Goal: Task Accomplishment & Management: Complete application form

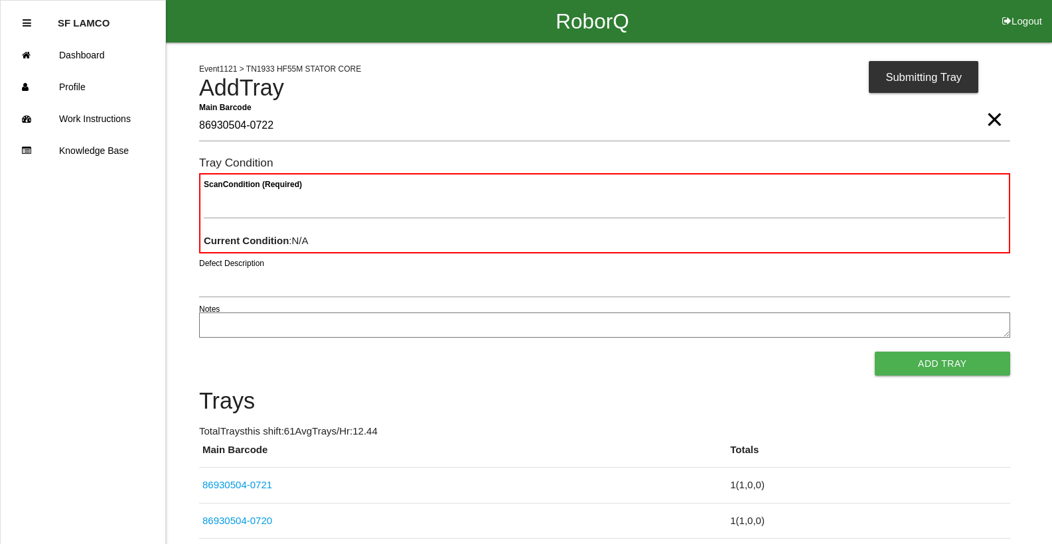
type Barcode "86930504-0722"
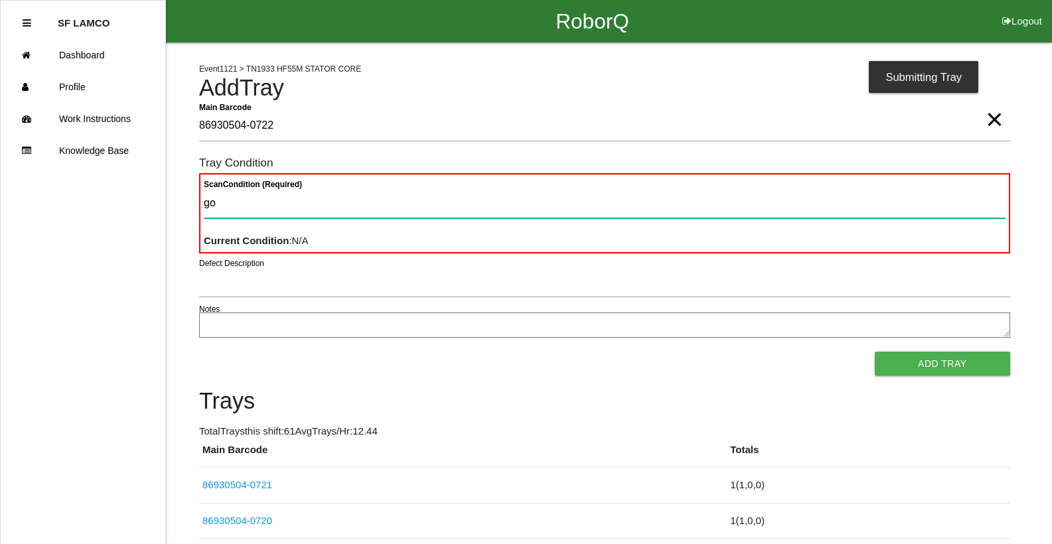
type Condition "goo"
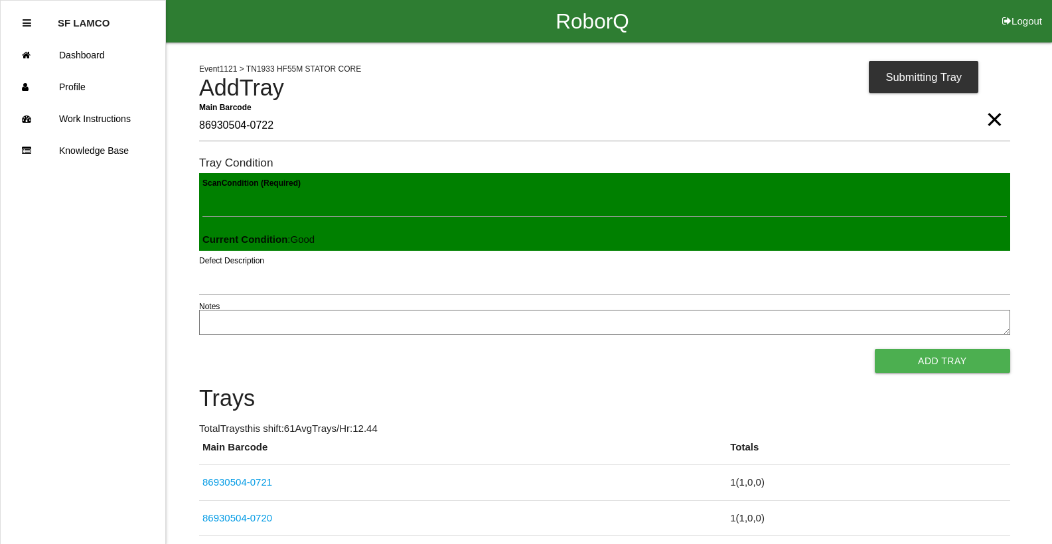
click at [874, 349] on button "Add Tray" at bounding box center [941, 361] width 135 height 24
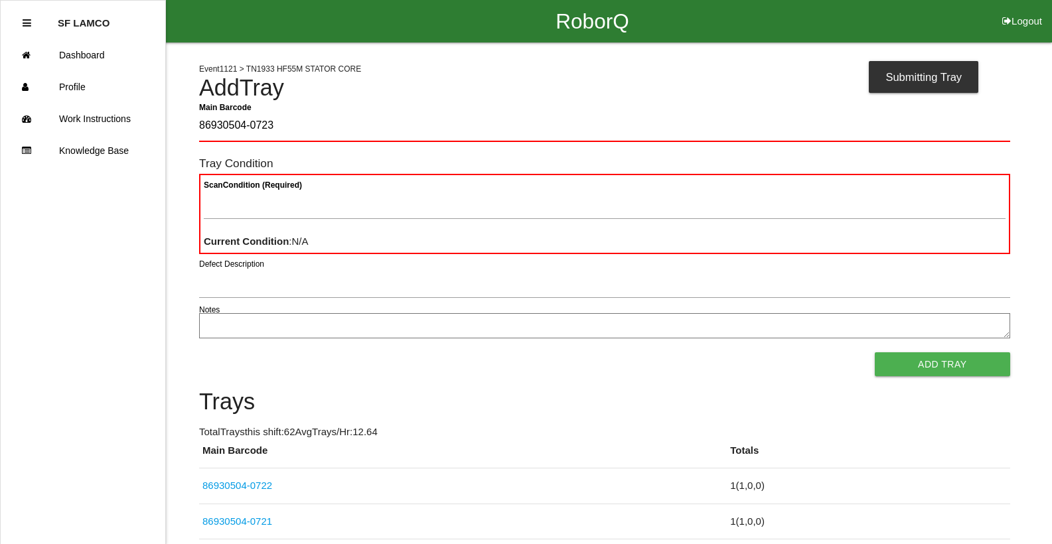
type Barcode "86930504-0723"
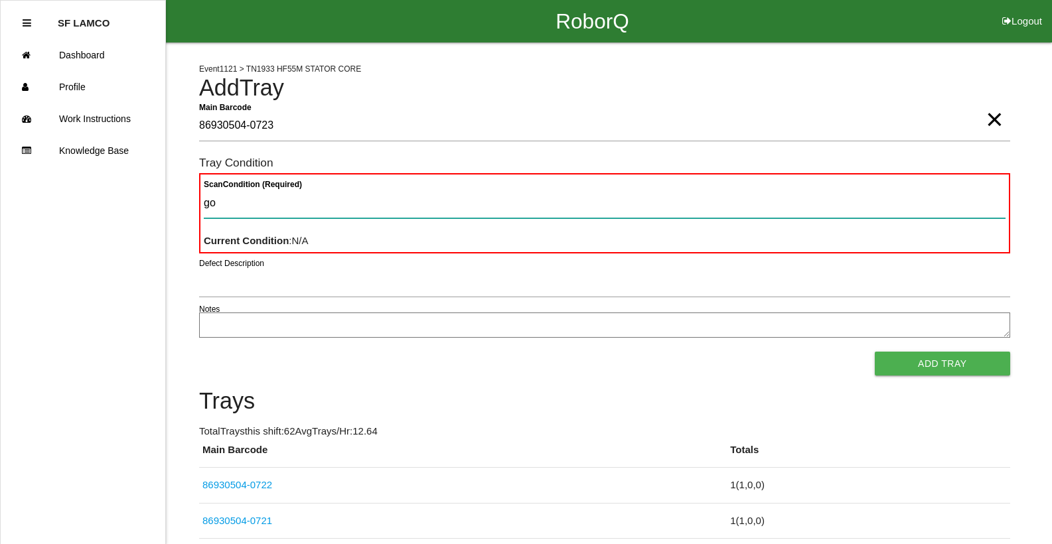
type Condition "goo"
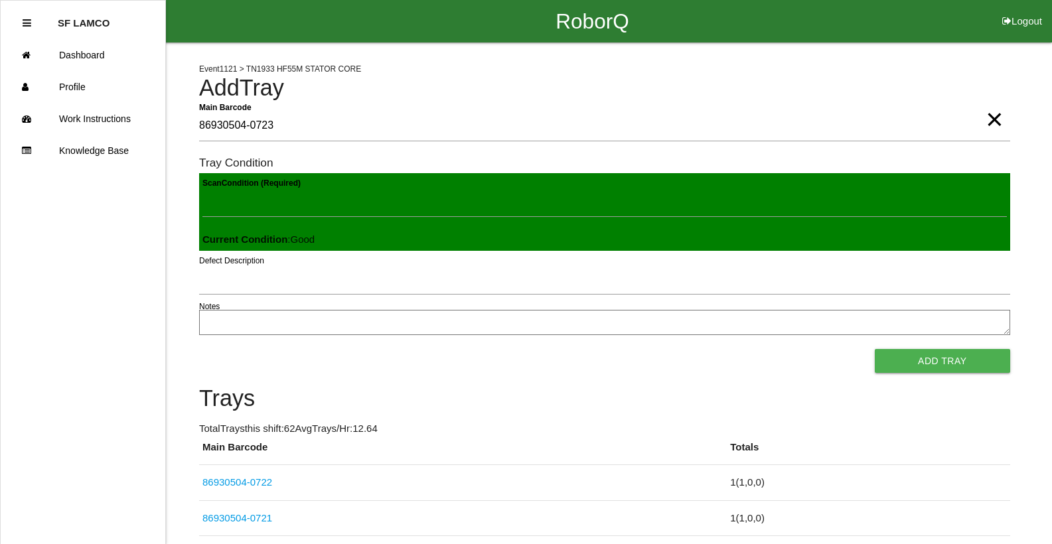
click at [874, 349] on button "Add Tray" at bounding box center [941, 361] width 135 height 24
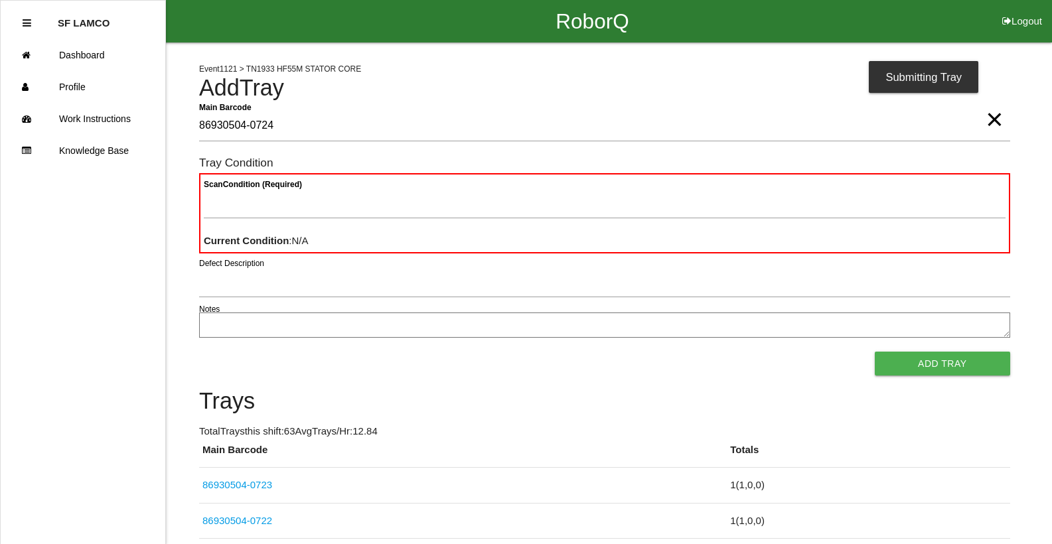
type Barcode "86930504-0724"
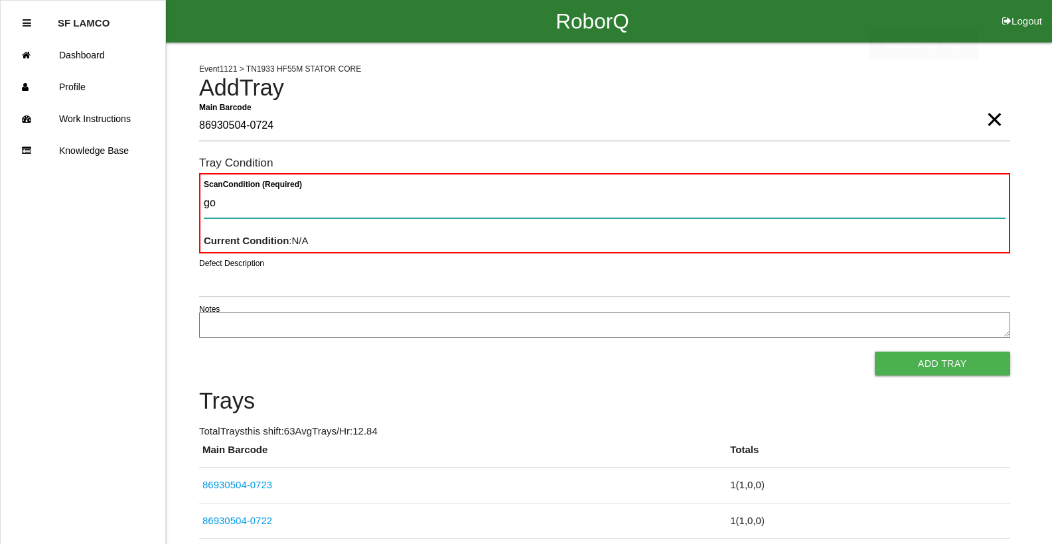
type Condition "goo"
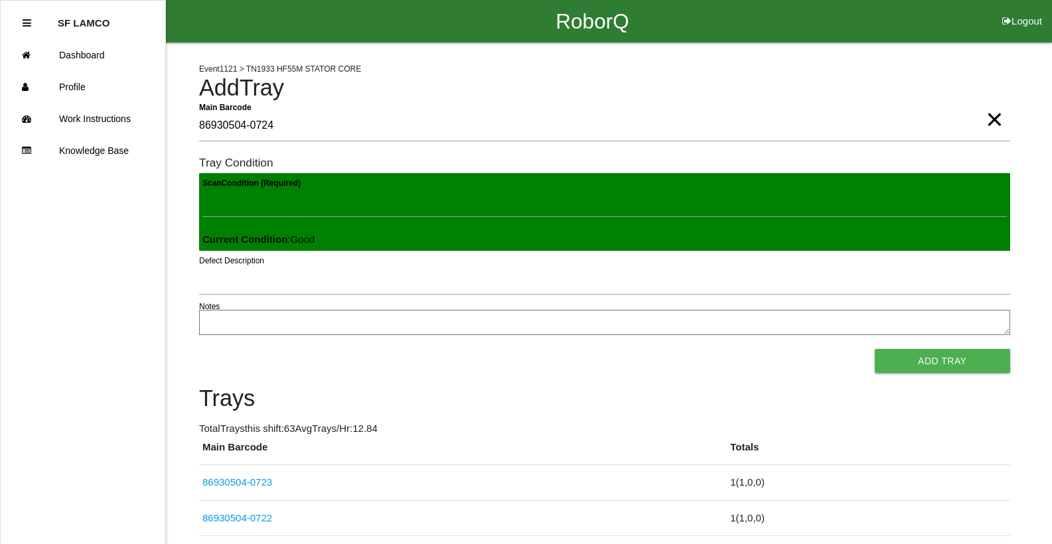
click at [874, 349] on button "Add Tray" at bounding box center [941, 361] width 135 height 24
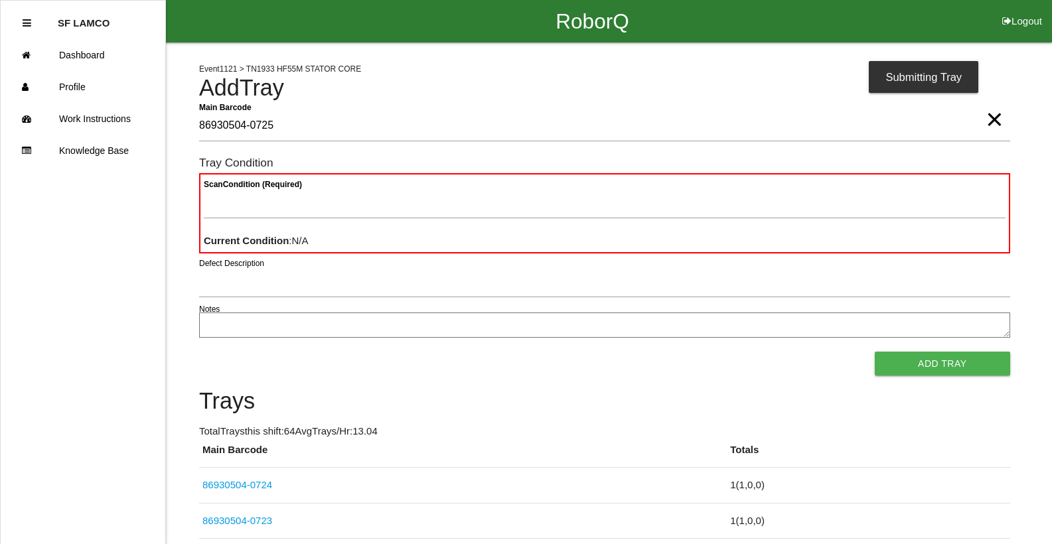
type Barcode "86930504-0725"
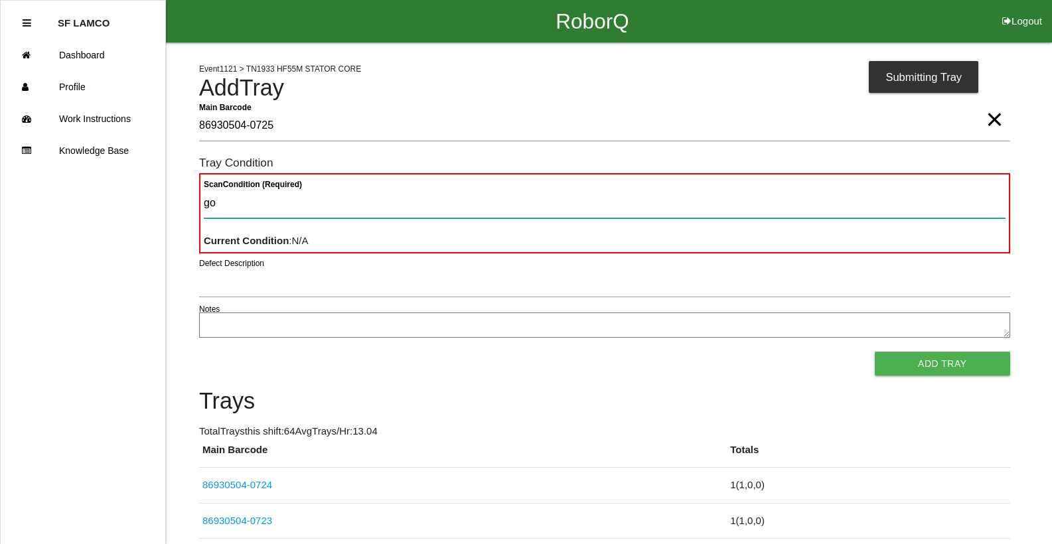
type Condition "goo"
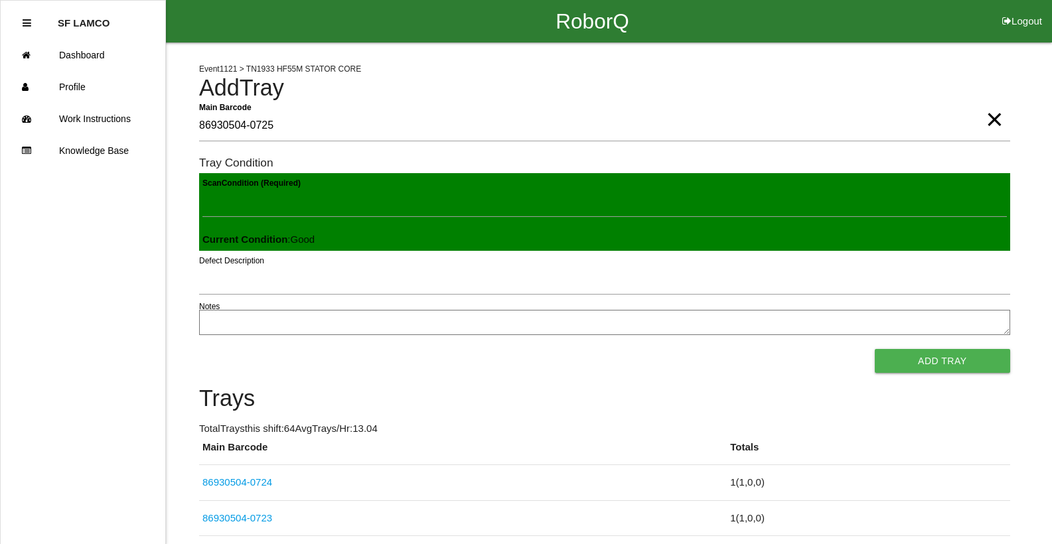
click at [874, 349] on button "Add Tray" at bounding box center [941, 361] width 135 height 24
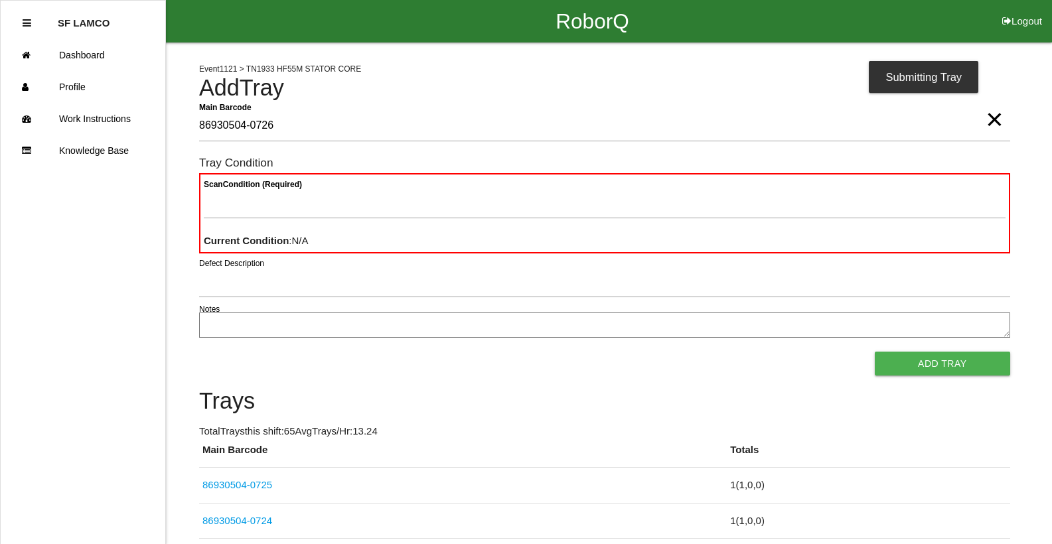
type Barcode "86930504-0726"
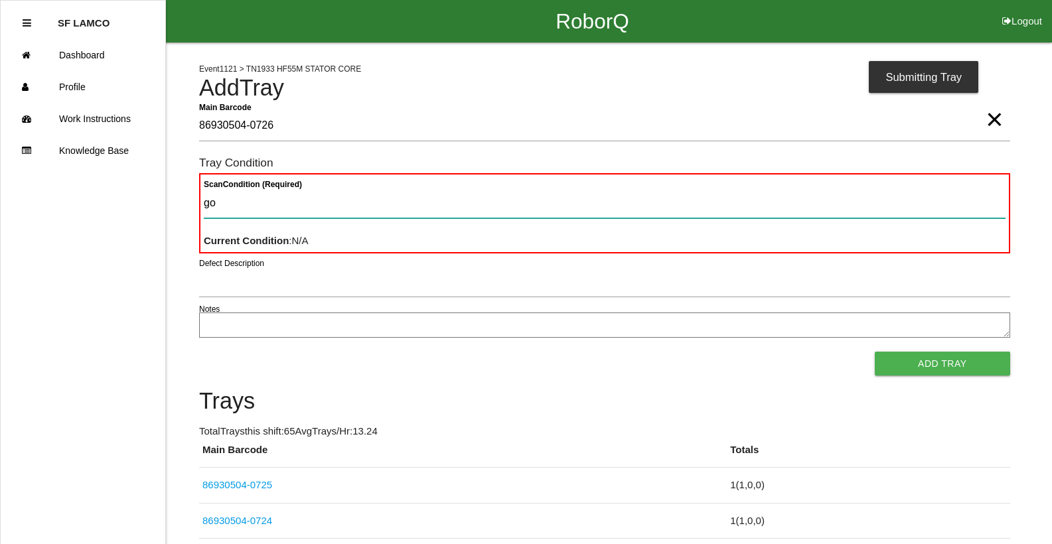
type Condition "goo"
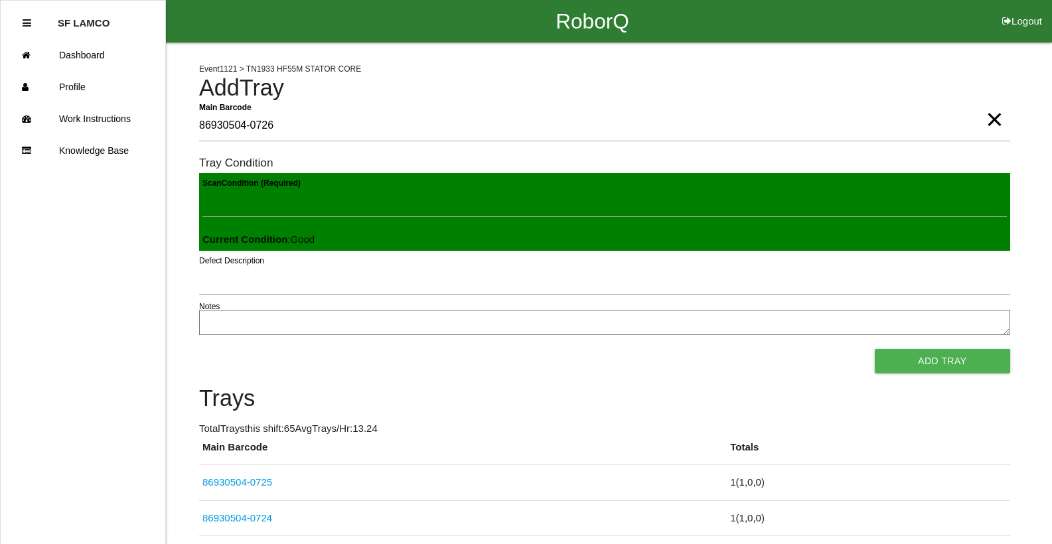
click at [874, 349] on button "Add Tray" at bounding box center [941, 361] width 135 height 24
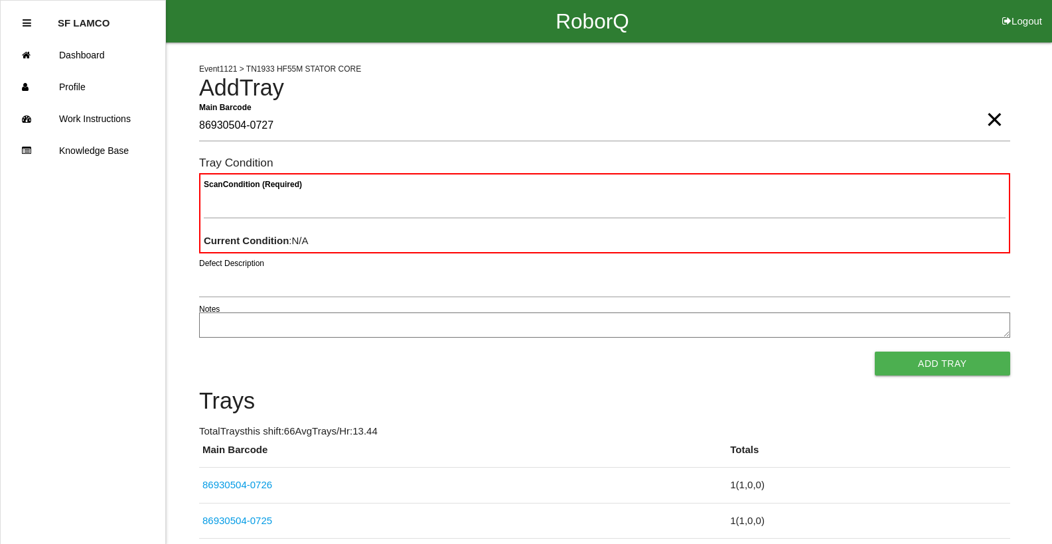
type Barcode "86930504-0727"
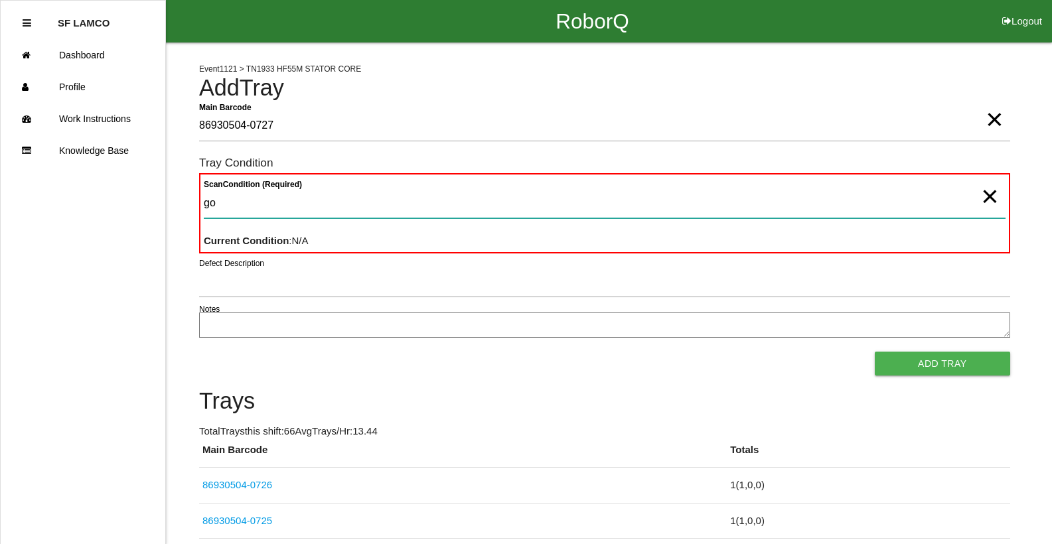
type Condition "goo"
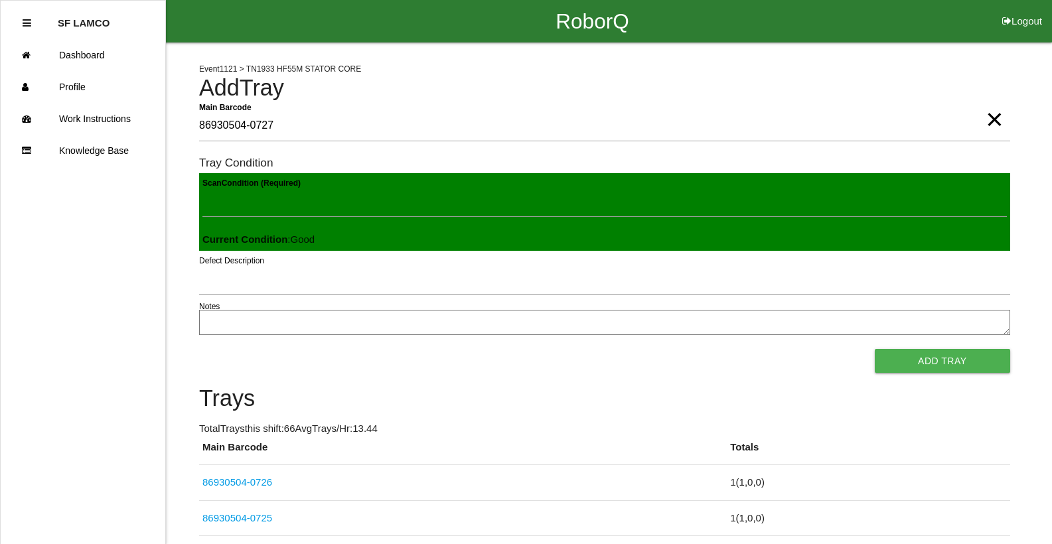
click button "Add Tray" at bounding box center [941, 361] width 135 height 24
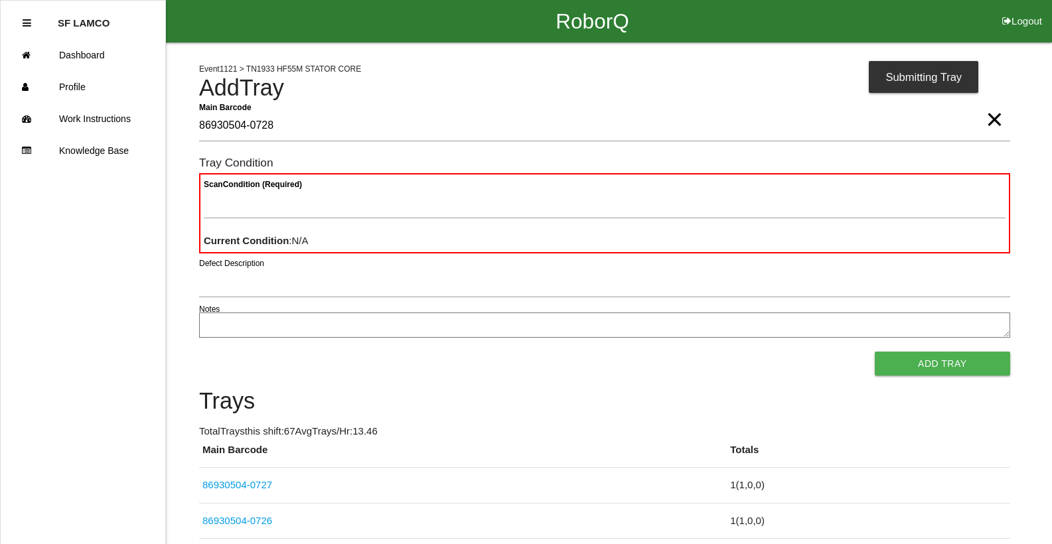
type Barcode "86930504-0728"
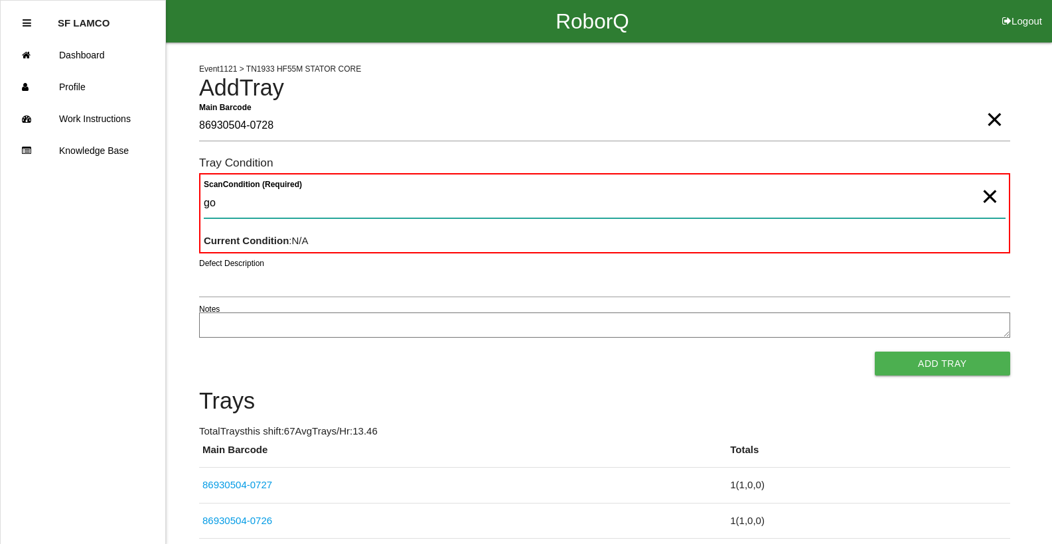
type Condition "goo"
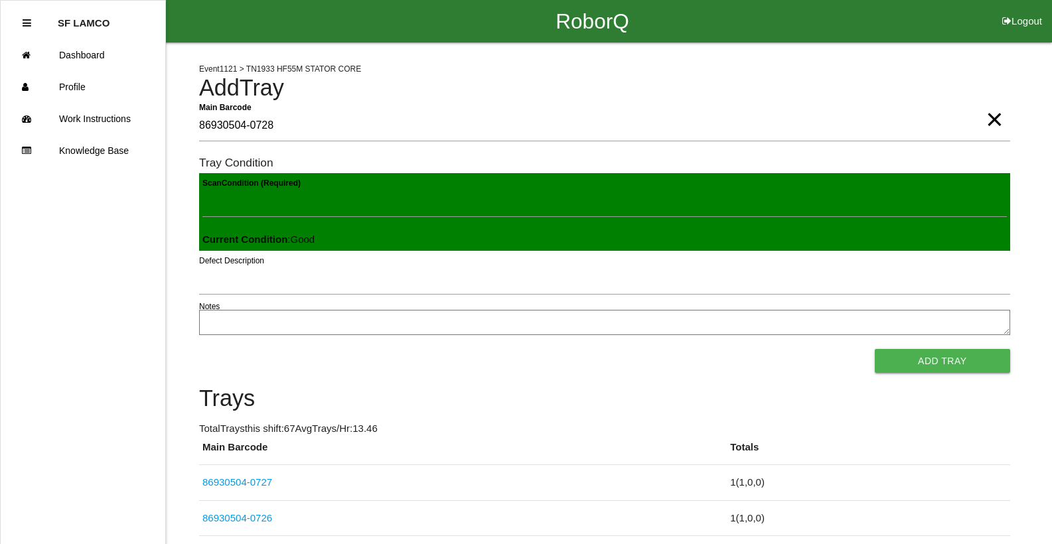
click at [874, 349] on button "Add Tray" at bounding box center [941, 361] width 135 height 24
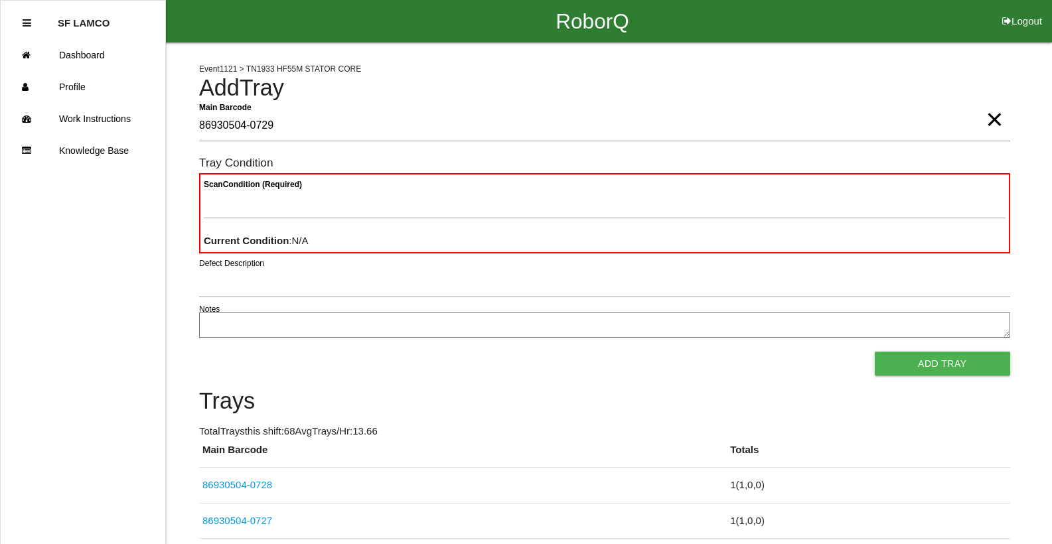
type Barcode "86930504-0729"
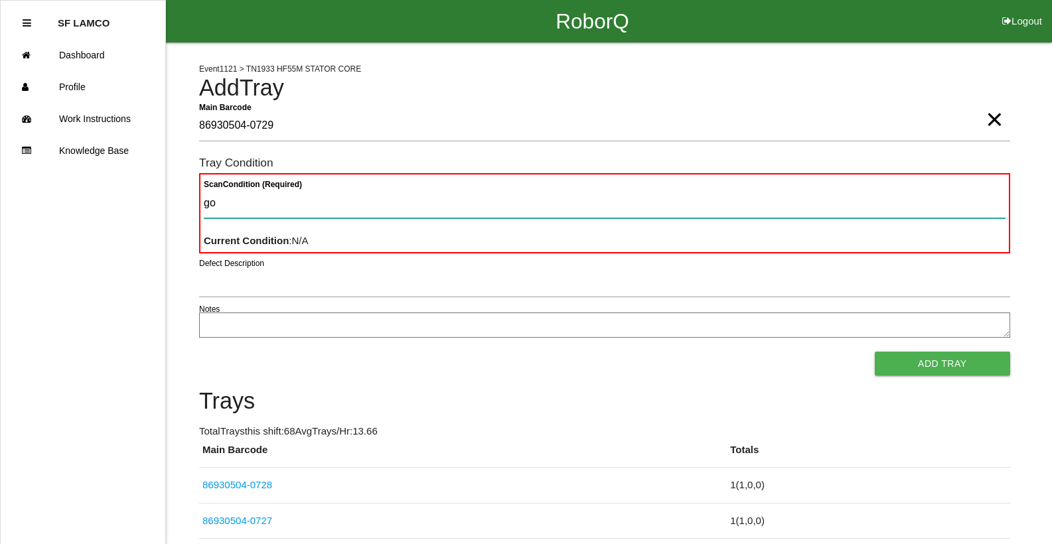
type Condition "goo"
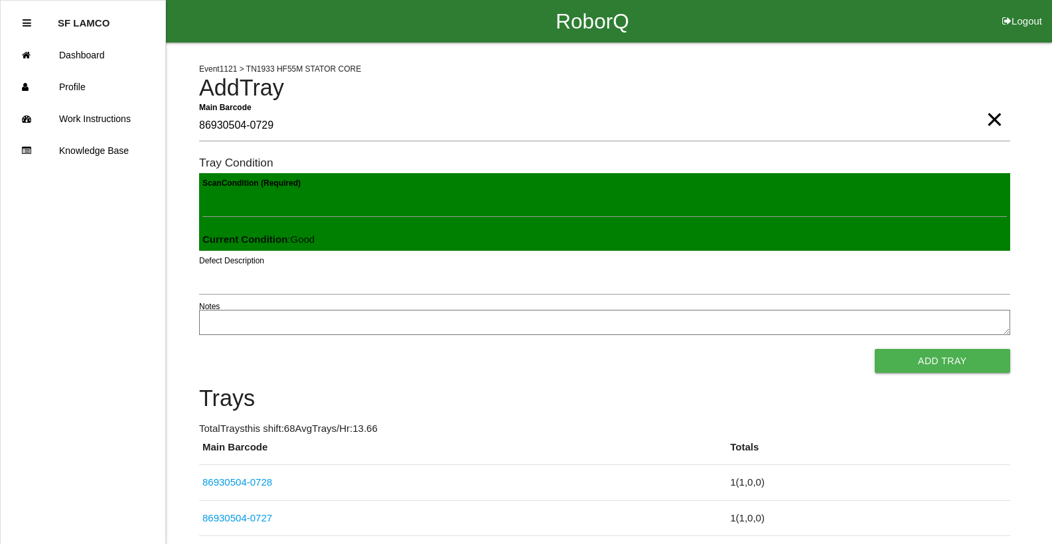
click at [874, 349] on button "Add Tray" at bounding box center [941, 361] width 135 height 24
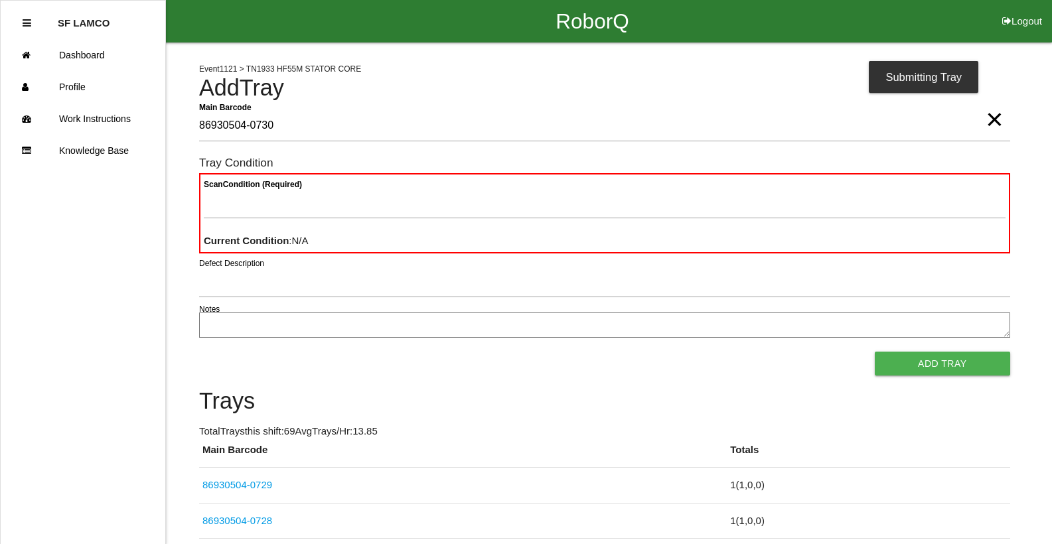
type Barcode "86930504-0730"
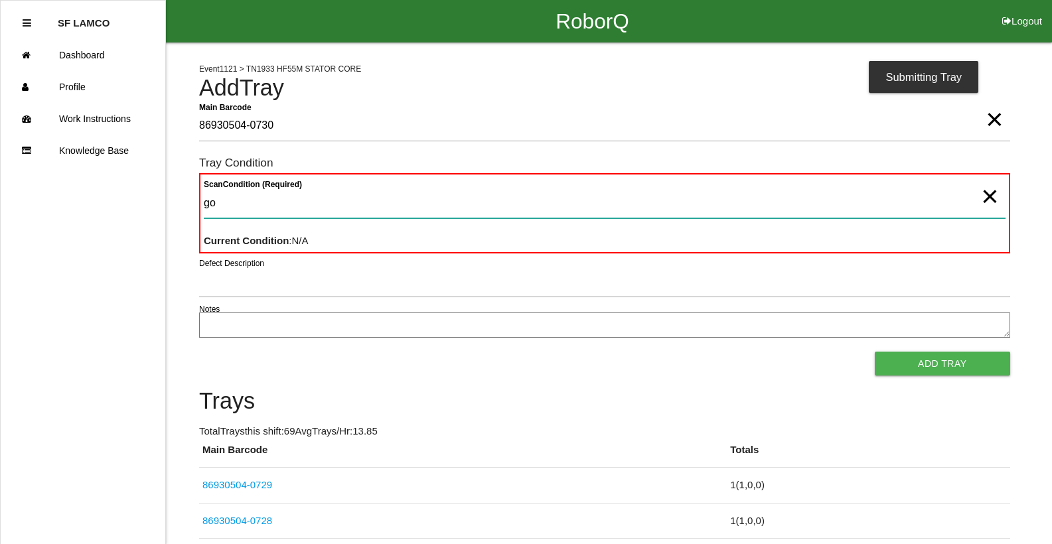
type Condition "goo"
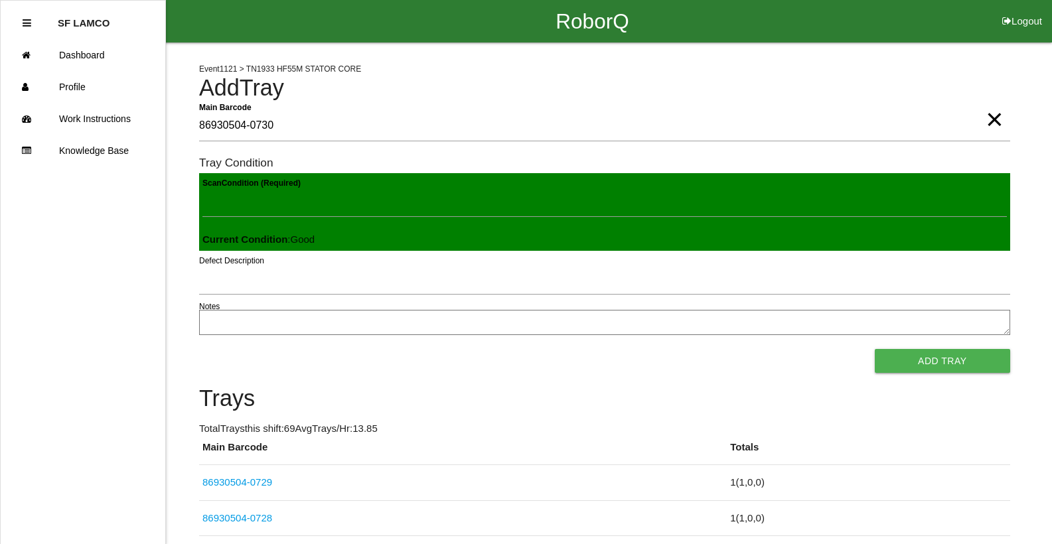
click at [874, 349] on button "Add Tray" at bounding box center [941, 361] width 135 height 24
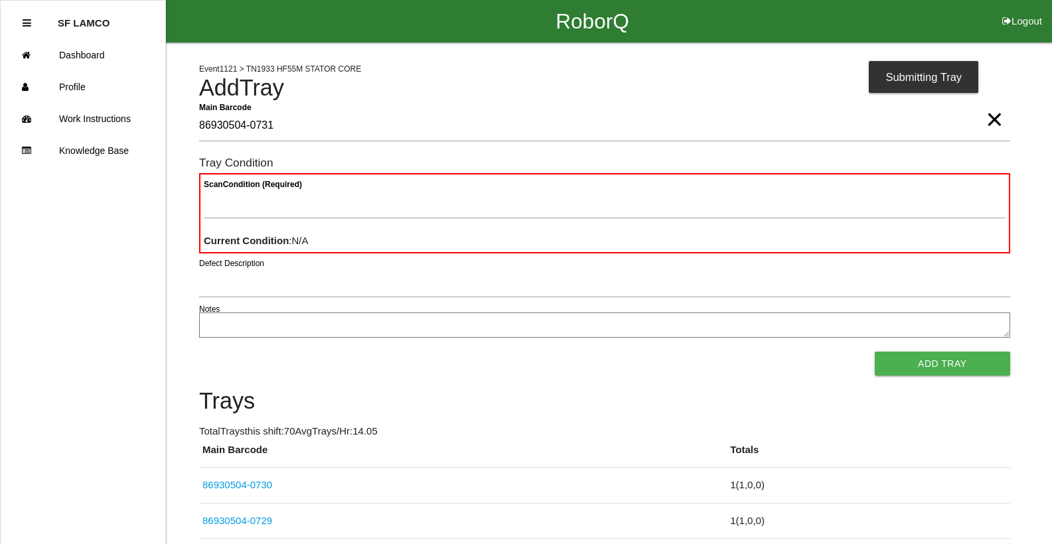
type Barcode "86930504-0731"
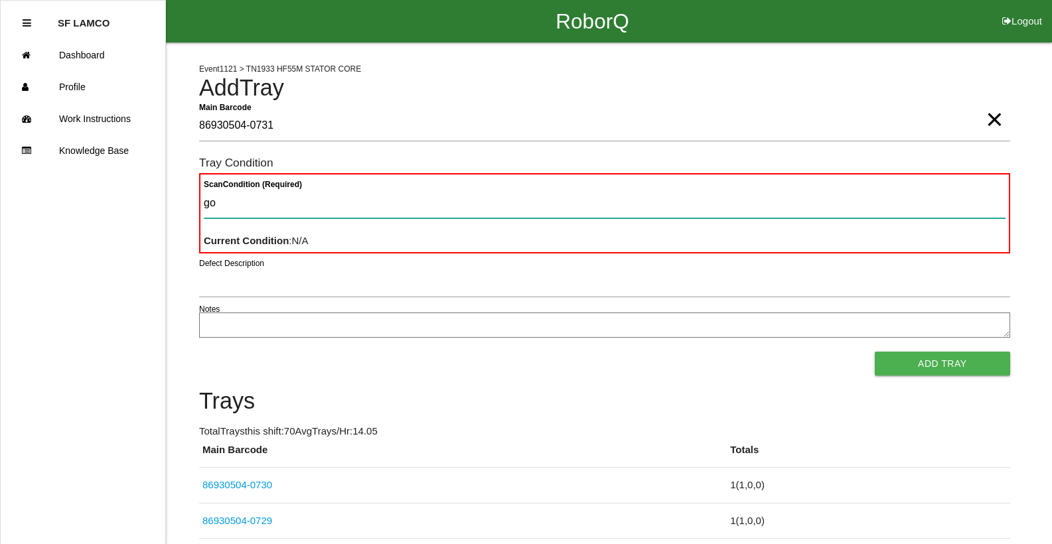
type Condition "goo"
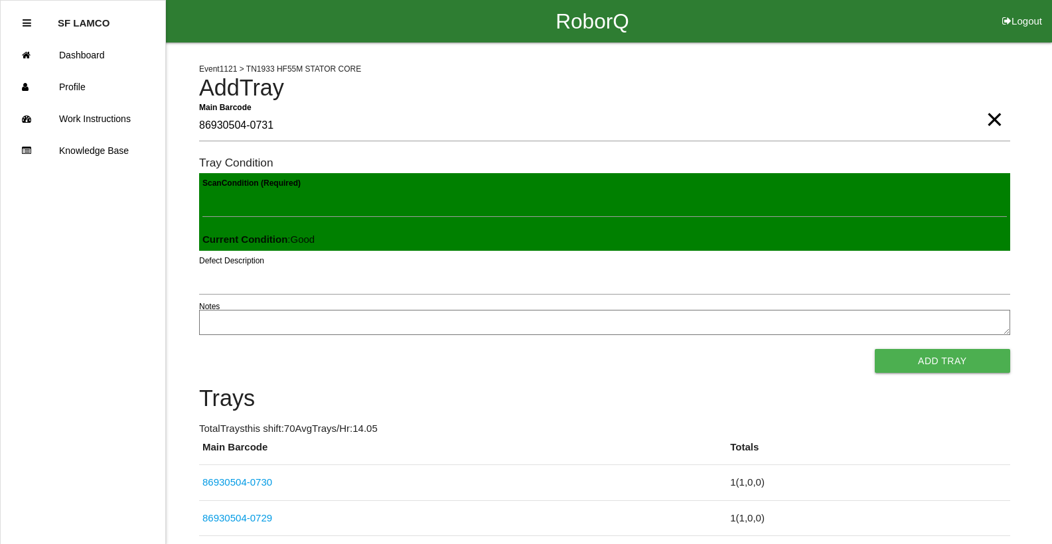
click at [874, 349] on button "Add Tray" at bounding box center [941, 361] width 135 height 24
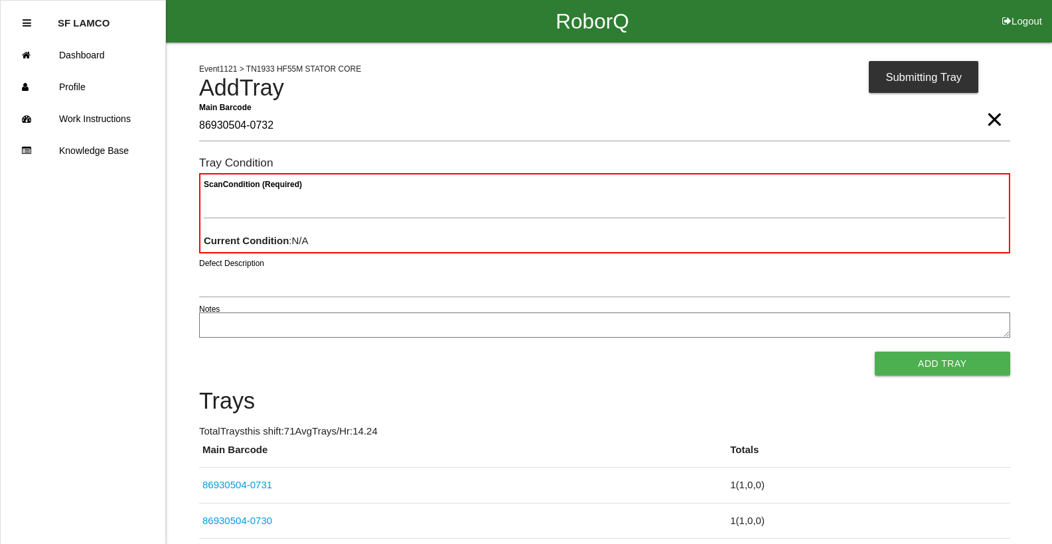
type Barcode "86930504-0732"
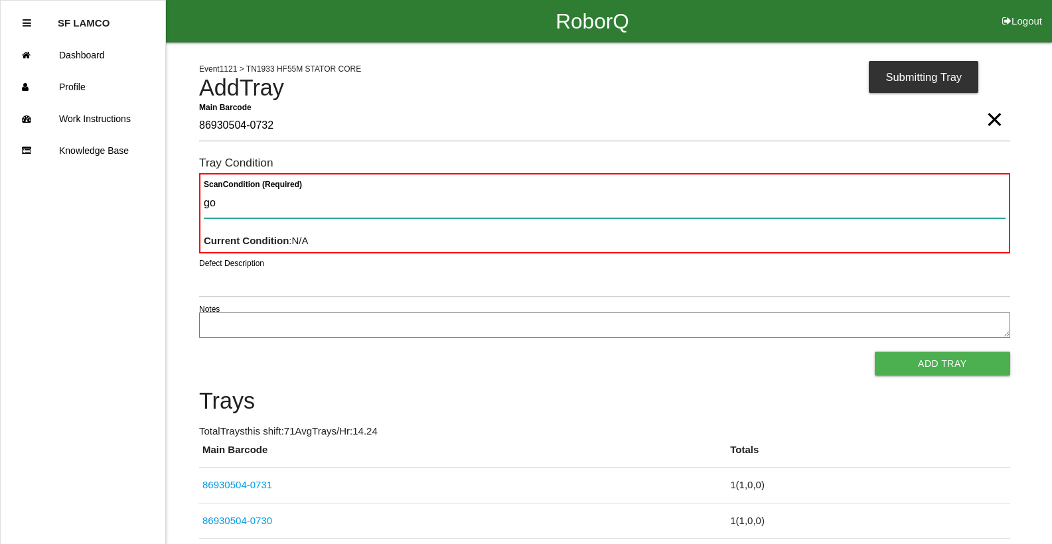
type Condition "goo"
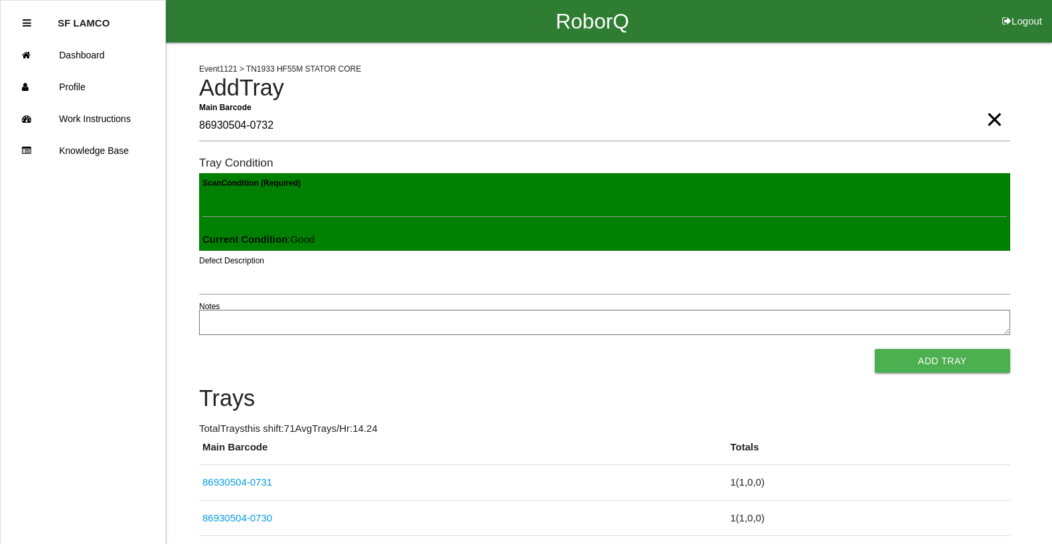
click at [874, 349] on button "Add Tray" at bounding box center [941, 361] width 135 height 24
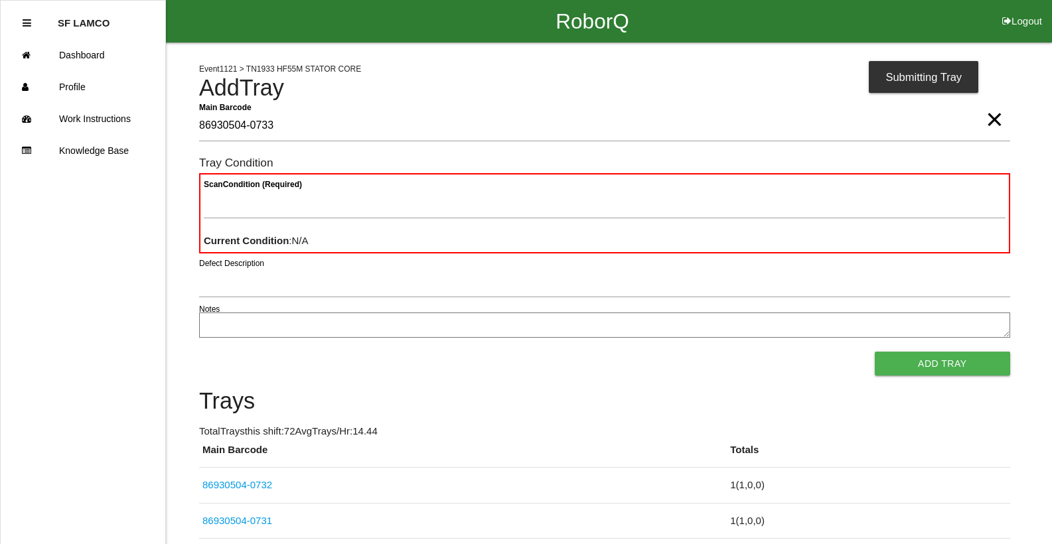
type Barcode "86930504-0733"
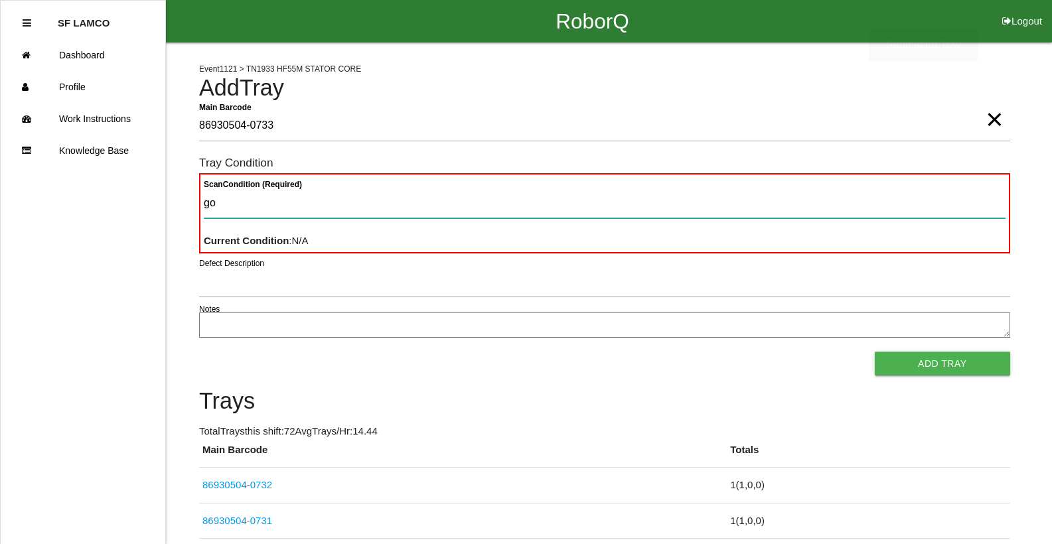
type Condition "goo"
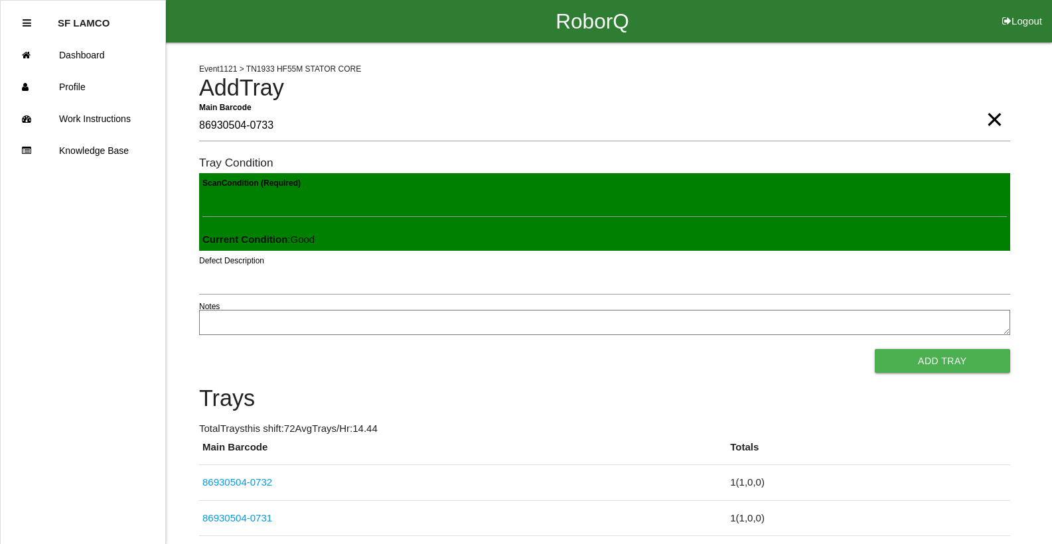
click at [874, 349] on button "Add Tray" at bounding box center [941, 361] width 135 height 24
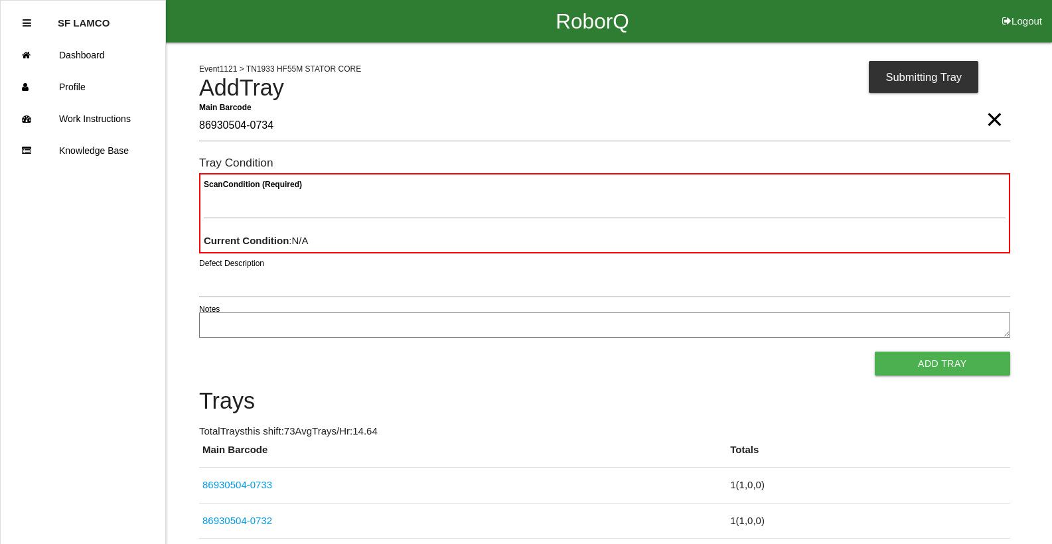
type Barcode "86930504-0734"
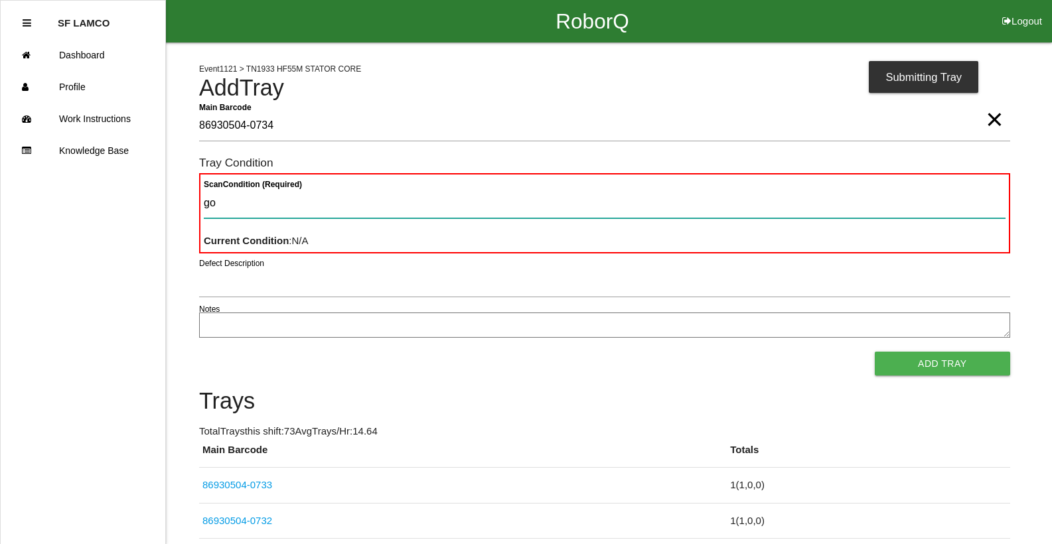
type Condition "goo"
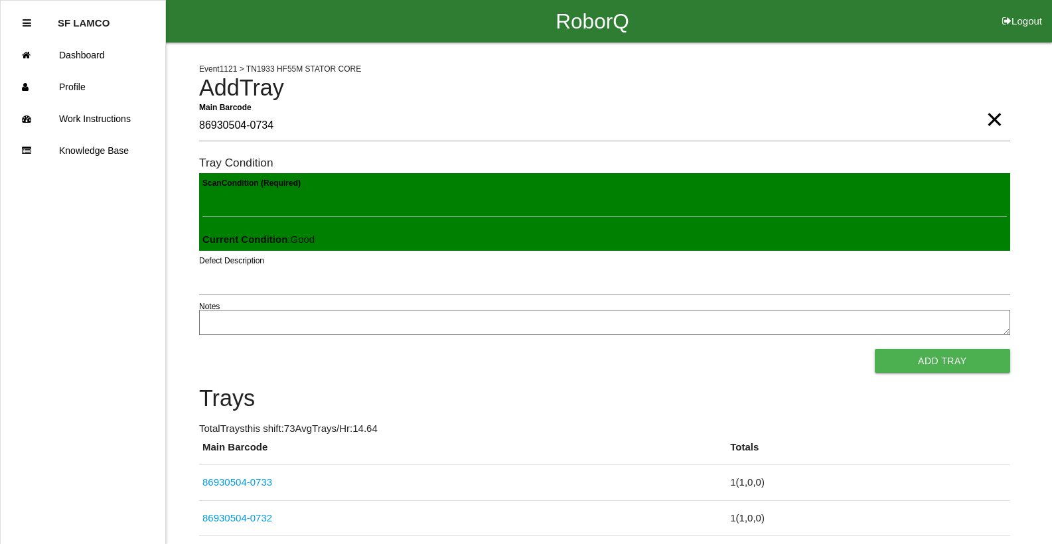
click at [874, 349] on button "Add Tray" at bounding box center [941, 361] width 135 height 24
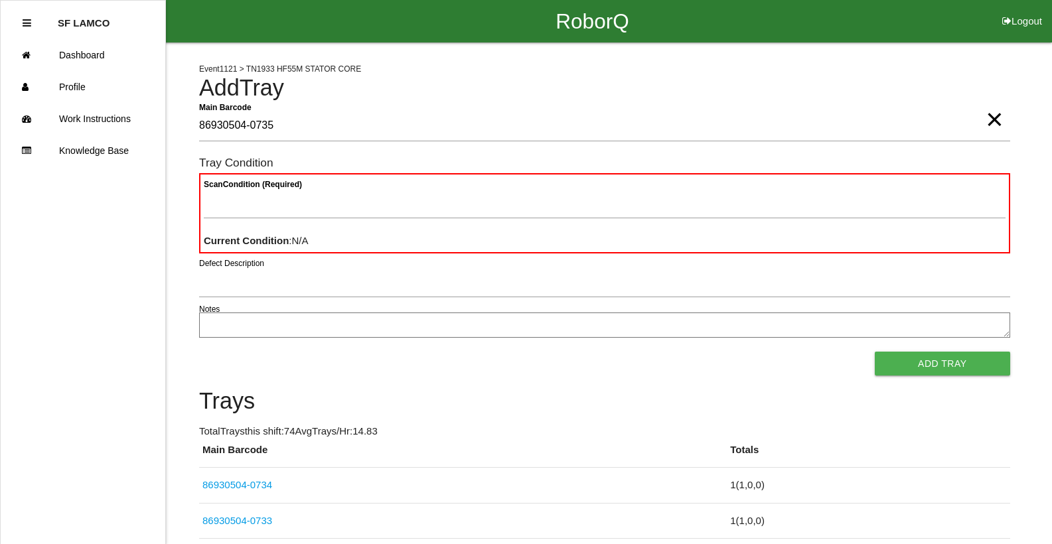
type Barcode "86930504-0735"
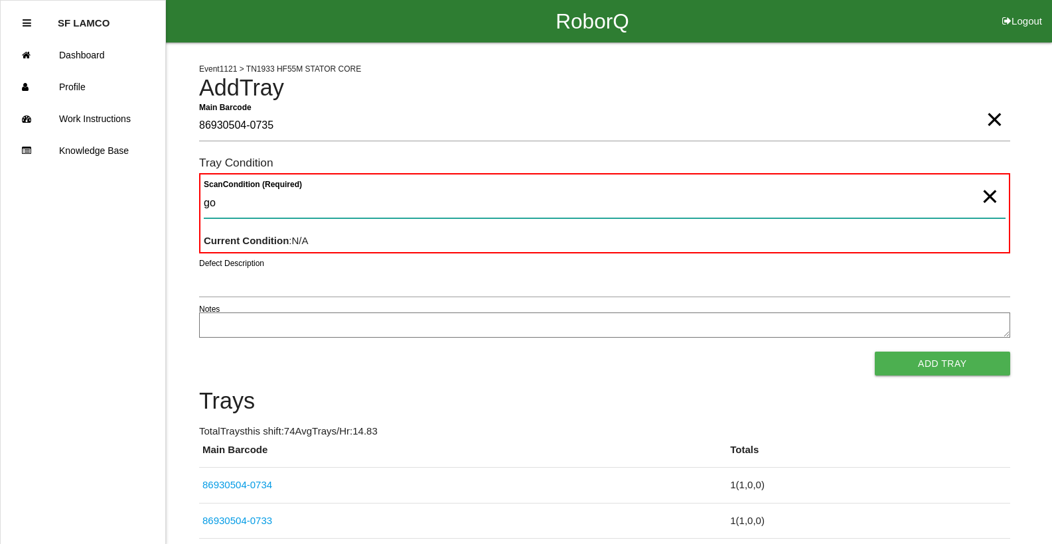
type Condition "goo"
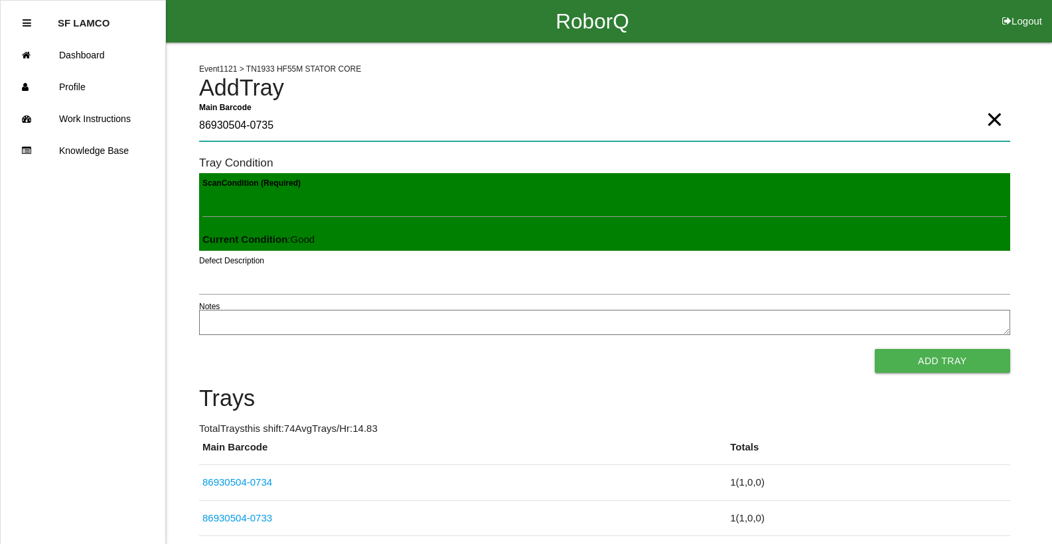
click at [275, 125] on Barcode "86930504-0735" at bounding box center [604, 126] width 811 height 31
type Barcode "8"
type Barcode "86930504-0735"
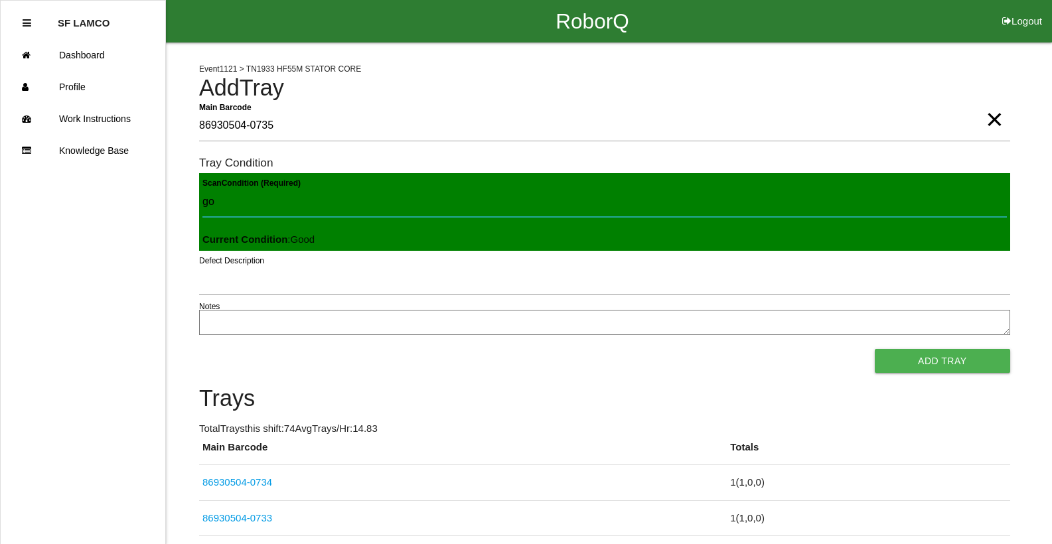
type Condition "goo"
click at [874, 349] on button "Add Tray" at bounding box center [941, 361] width 135 height 24
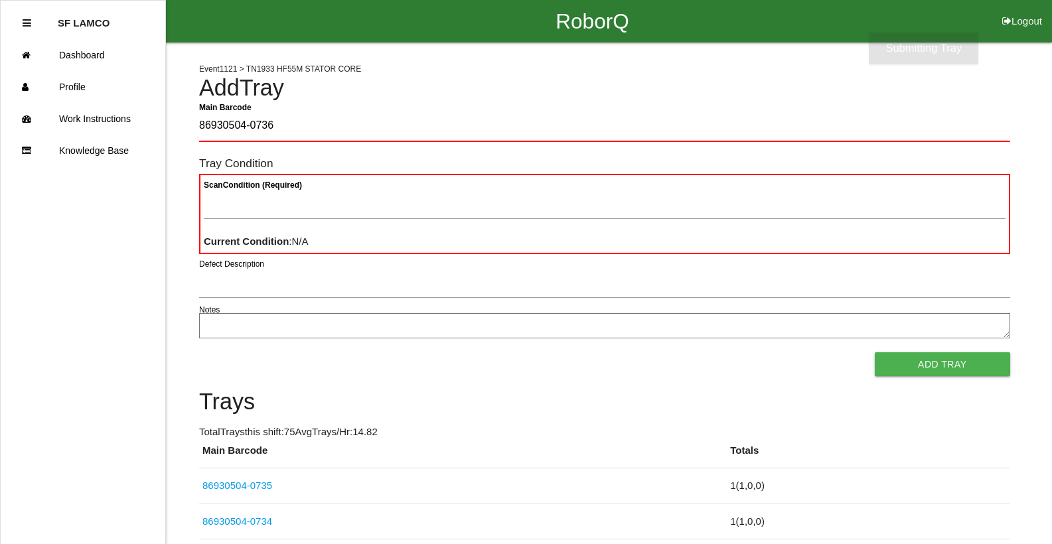
type Barcode "86930504-0736"
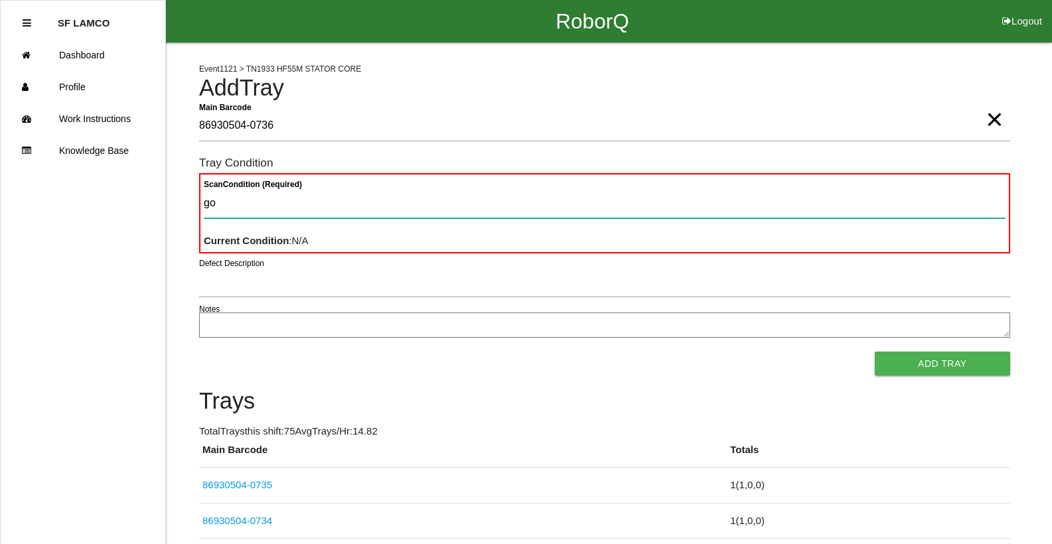
type Condition "goo"
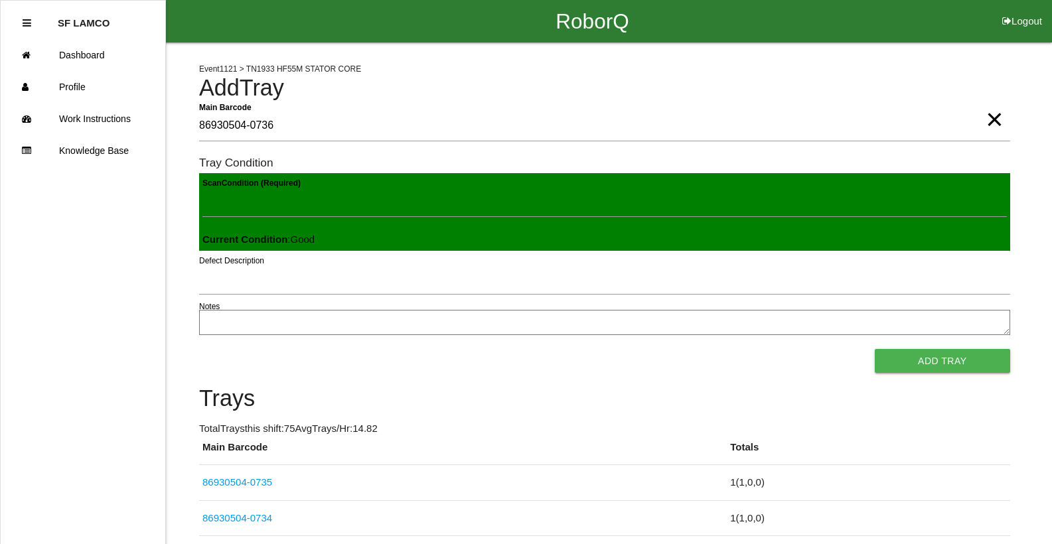
click at [874, 349] on button "Add Tray" at bounding box center [941, 361] width 135 height 24
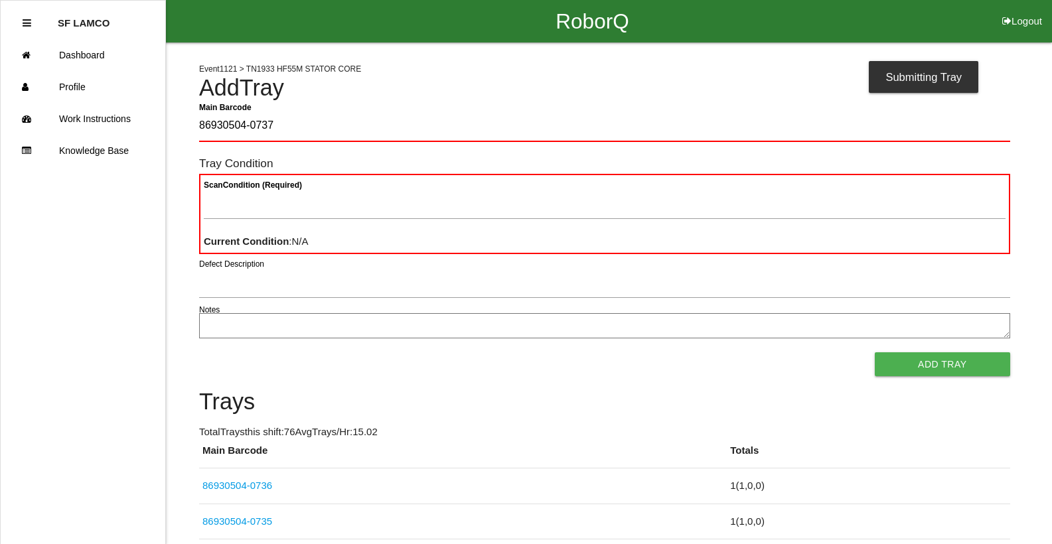
type Barcode "86930504-0737"
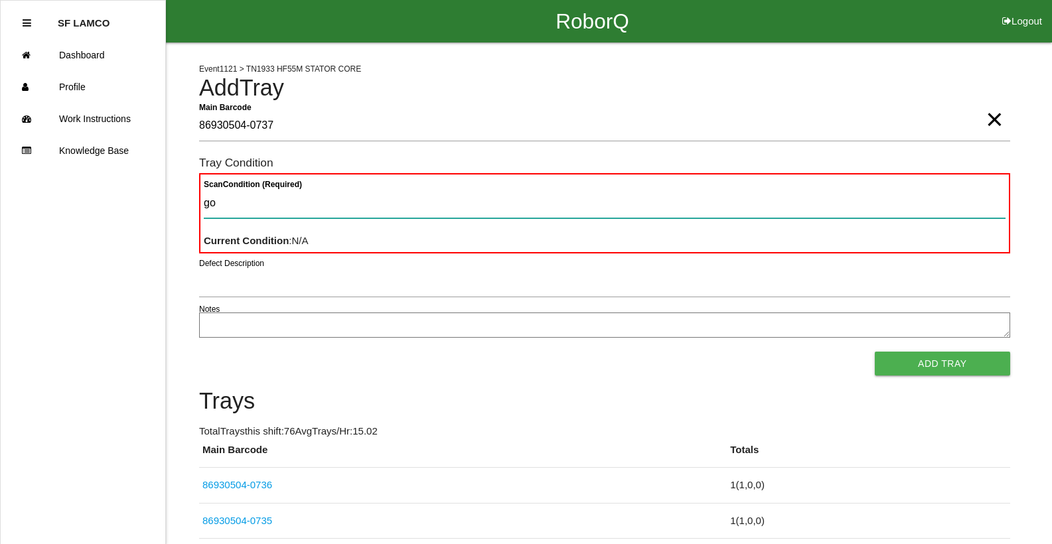
type Condition "goo"
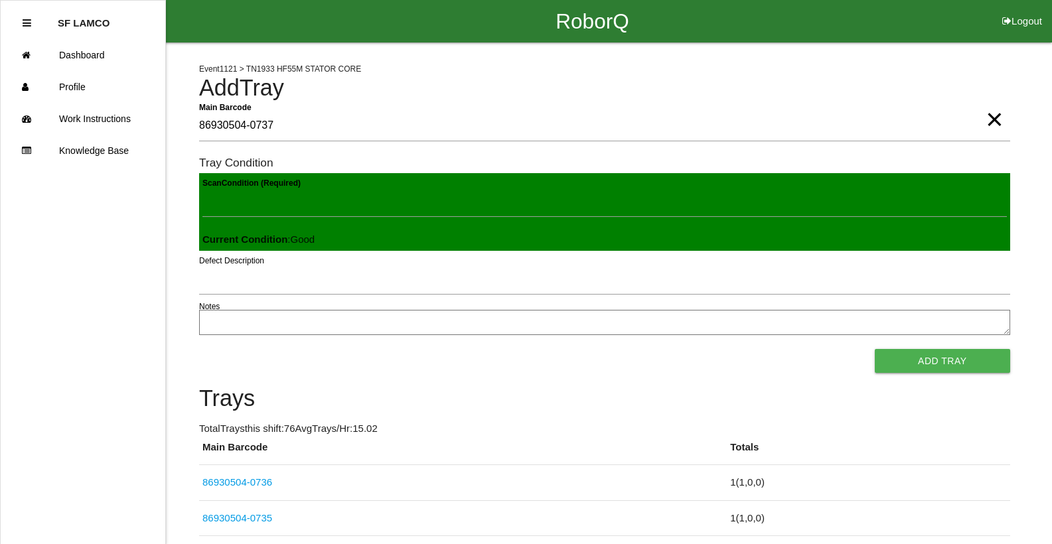
click at [874, 349] on button "Add Tray" at bounding box center [941, 361] width 135 height 24
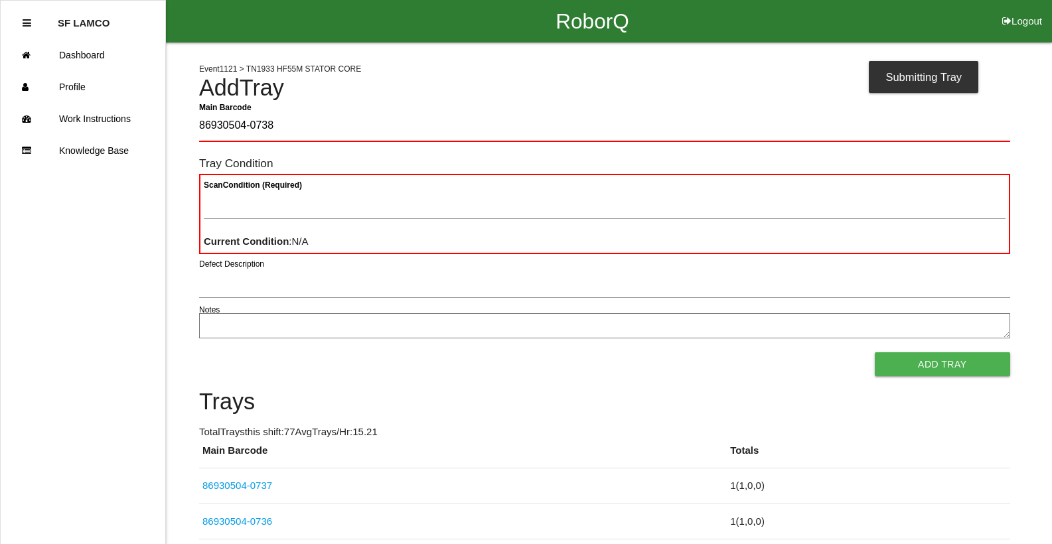
type Barcode "86930504-0738"
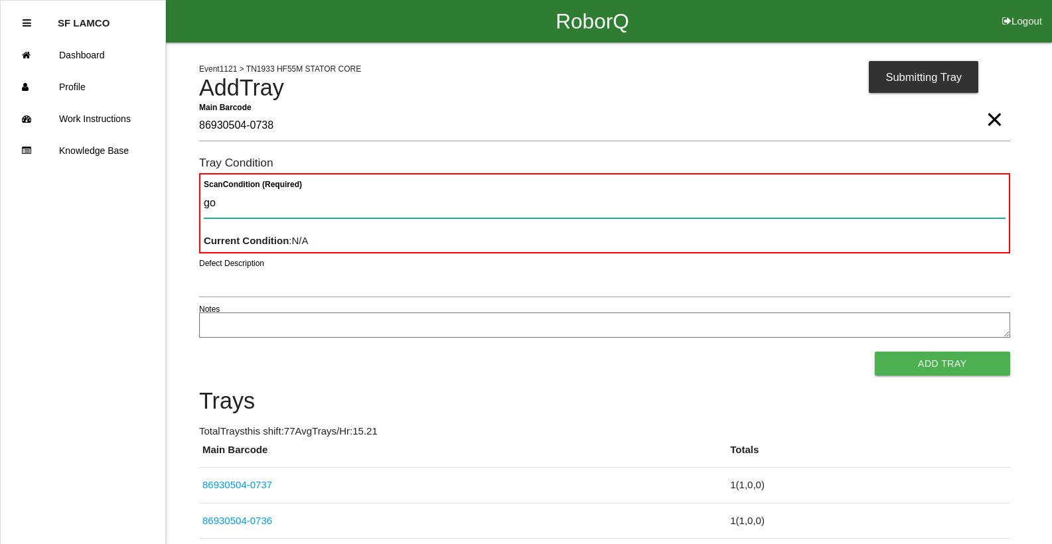
type Condition "goo"
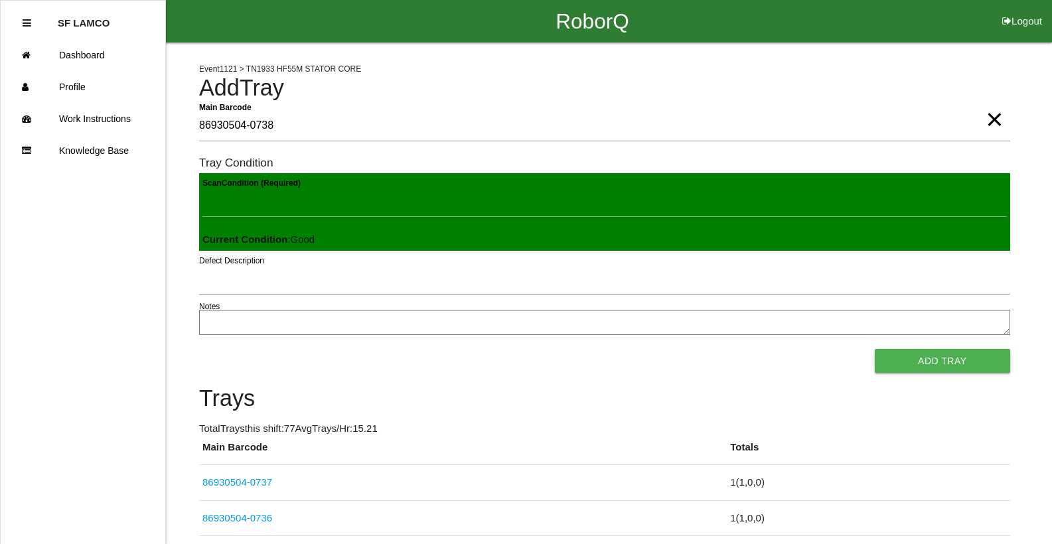
click at [874, 349] on button "Add Tray" at bounding box center [941, 361] width 135 height 24
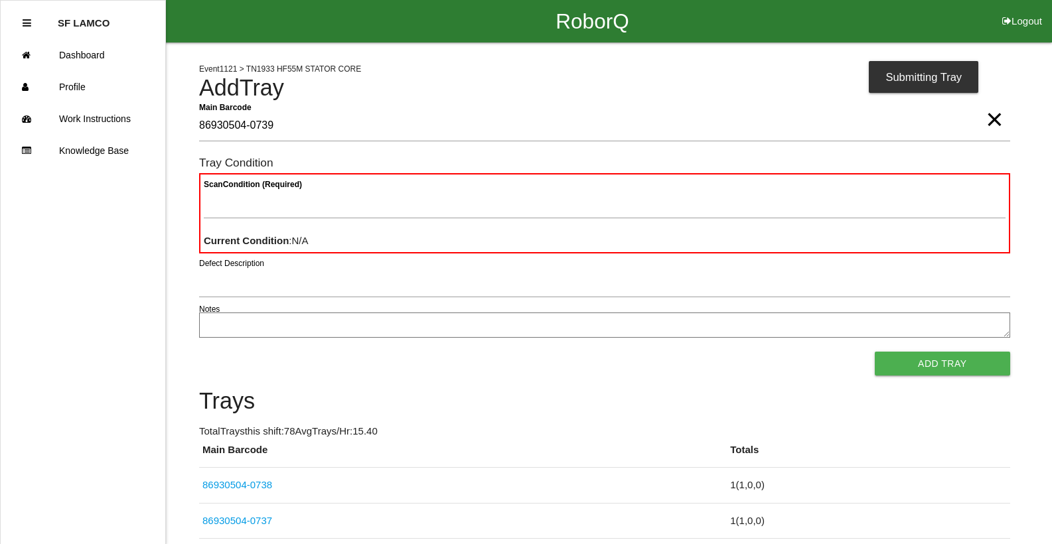
type Barcode "86930504-0739"
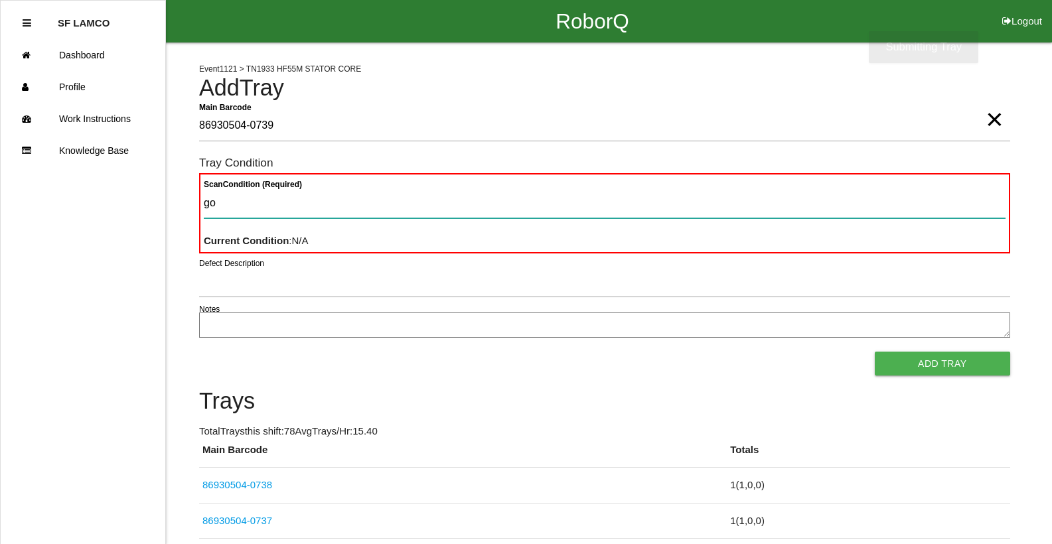
type Condition "goo"
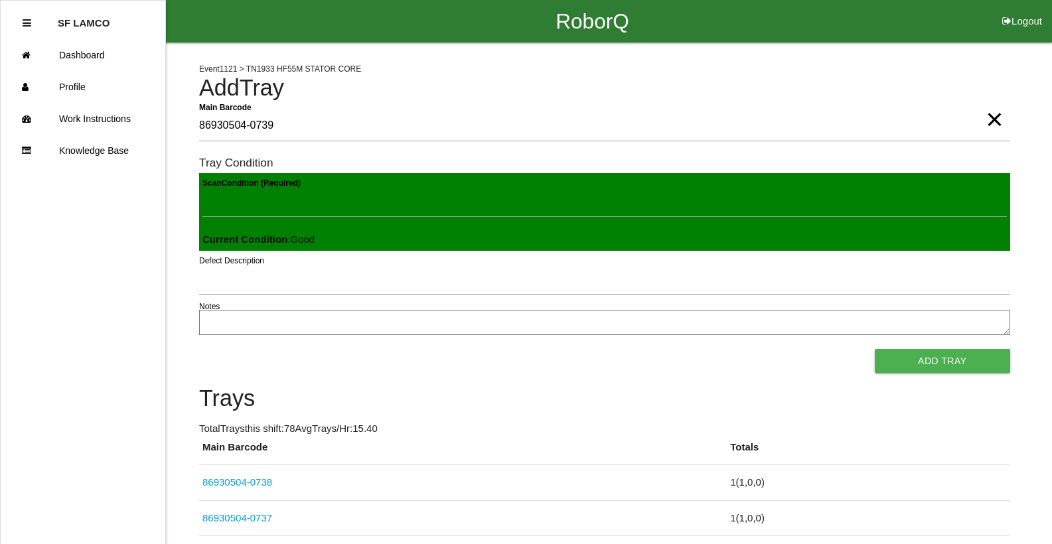
click at [874, 349] on button "Add Tray" at bounding box center [941, 361] width 135 height 24
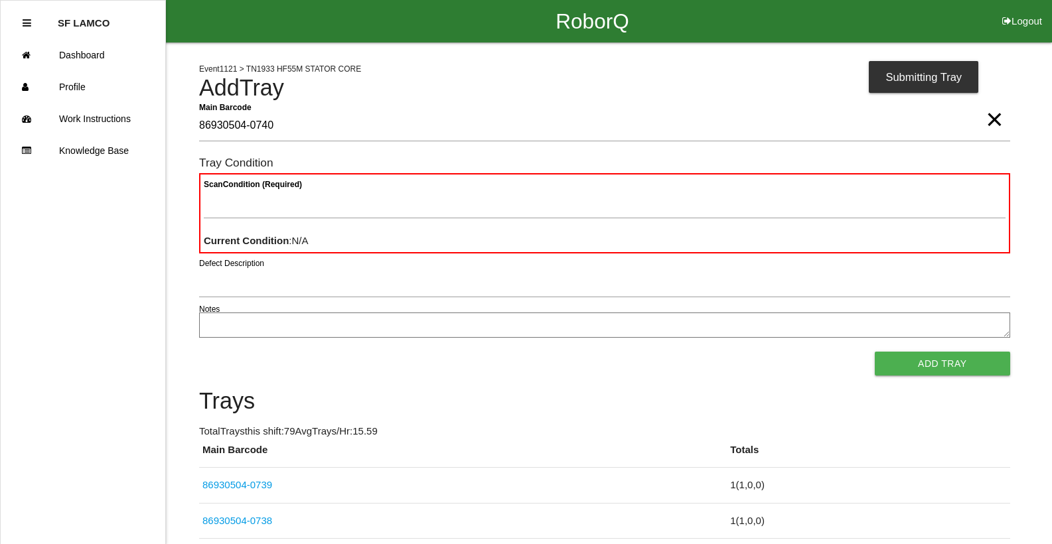
type Barcode "86930504-0740"
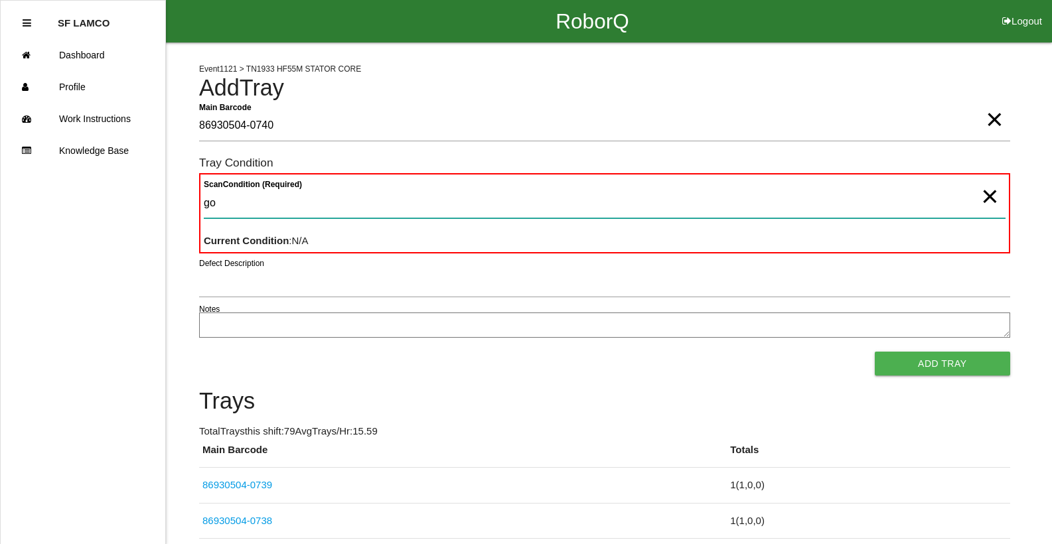
type Condition "goo"
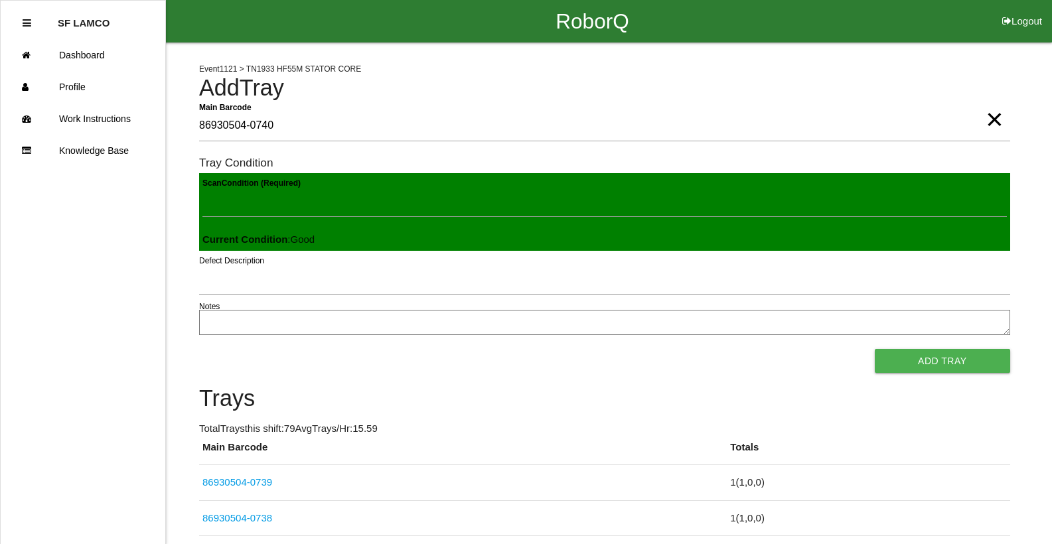
click at [874, 349] on button "Add Tray" at bounding box center [941, 361] width 135 height 24
